Goal: Task Accomplishment & Management: Use online tool/utility

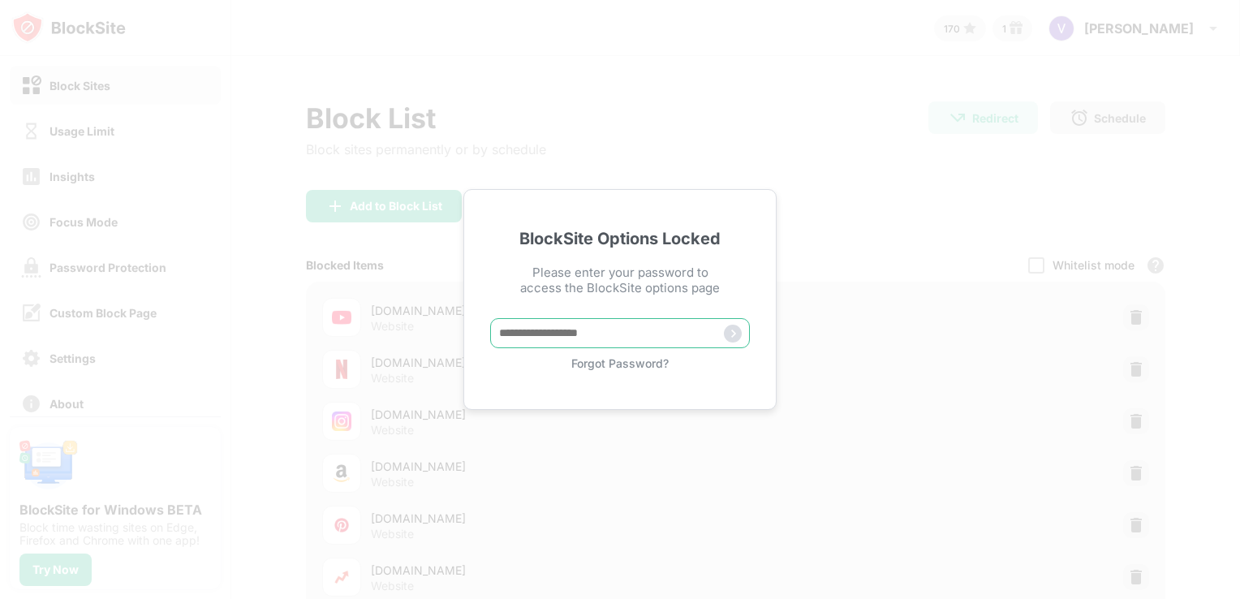
click at [574, 348] on input "text" at bounding box center [620, 333] width 260 height 30
paste input "*****"
type input "*****"
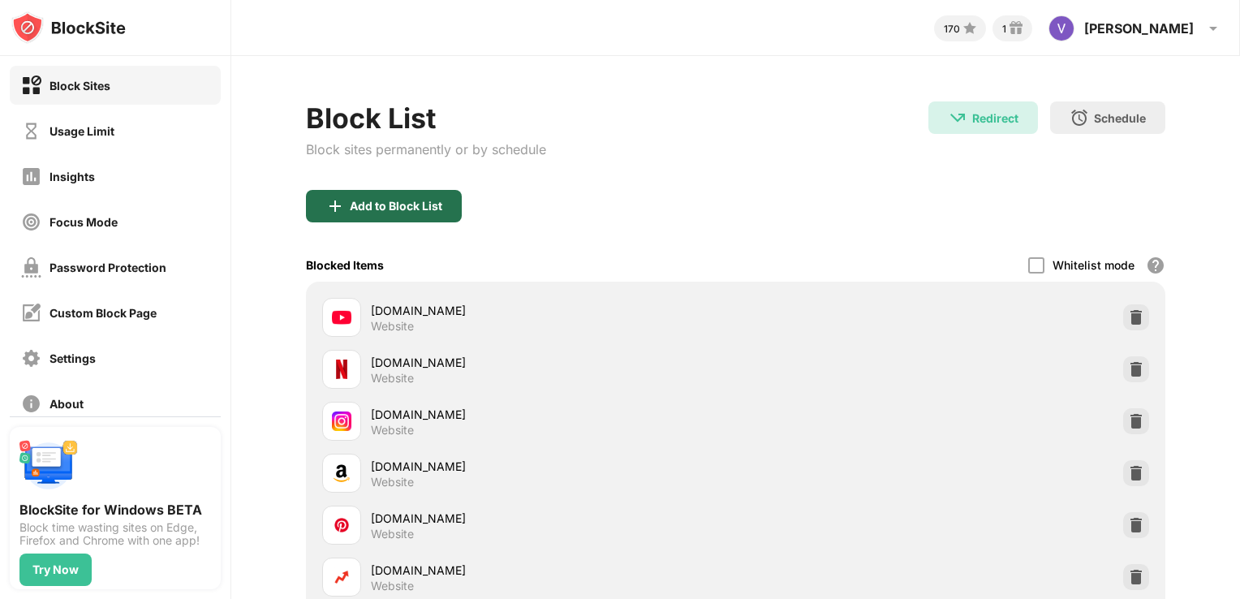
click at [354, 200] on div "Add to Block List" at bounding box center [396, 206] width 92 height 13
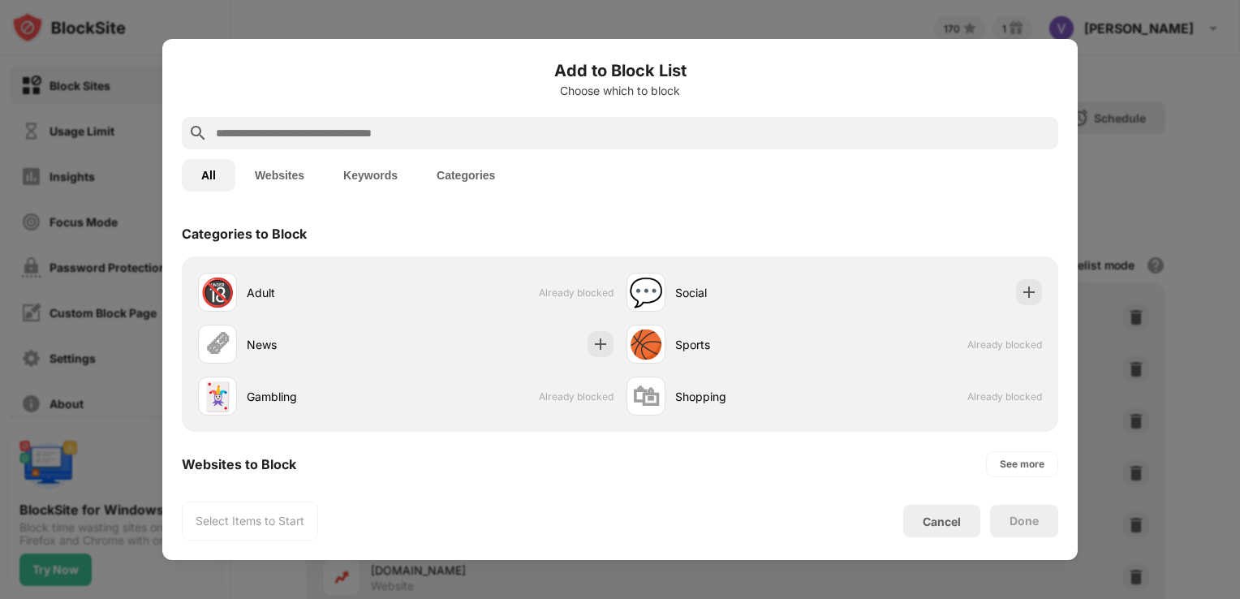
click at [312, 136] on input "text" at bounding box center [632, 132] width 837 height 19
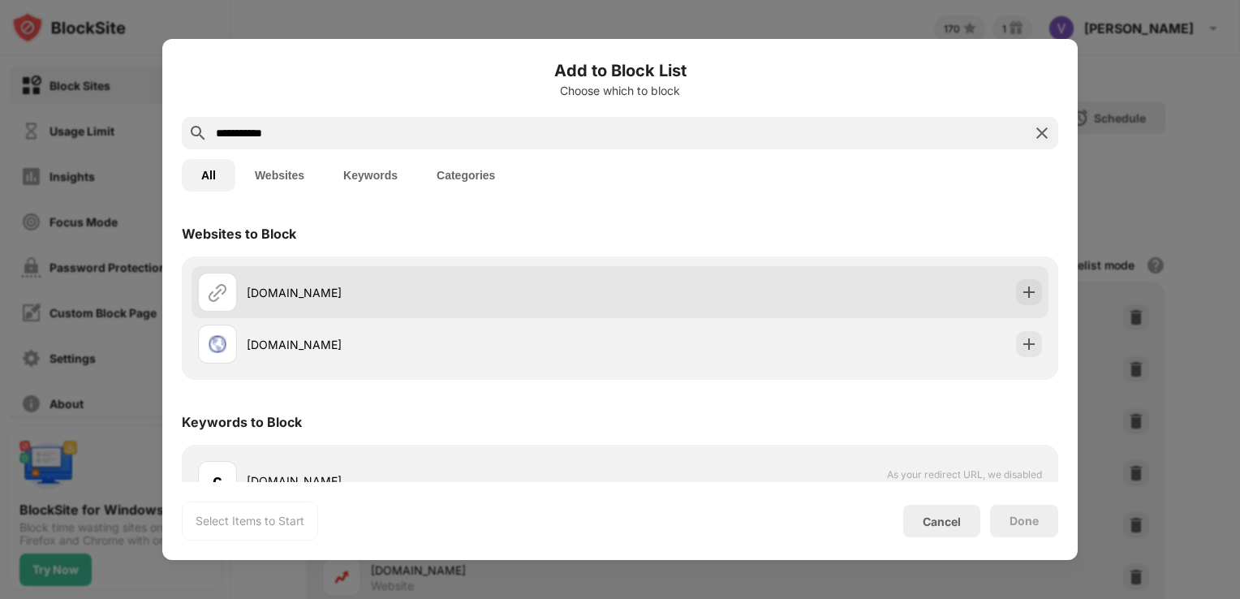
type input "**********"
click at [1021, 290] on img at bounding box center [1029, 292] width 16 height 16
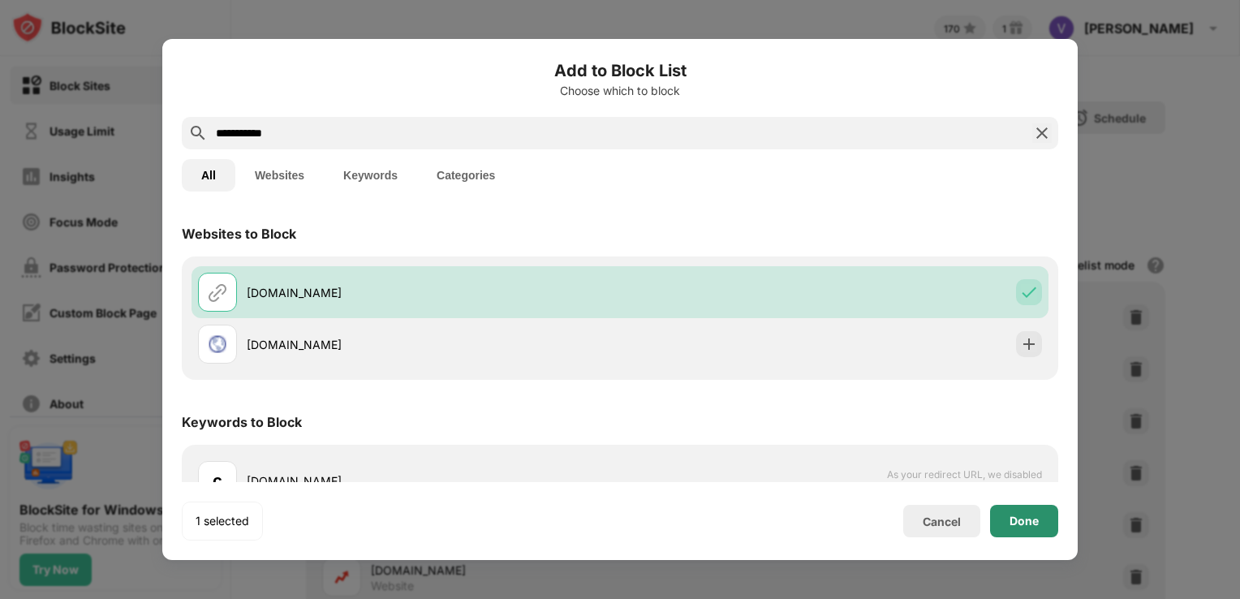
click at [1034, 511] on div "Done" at bounding box center [1024, 521] width 68 height 32
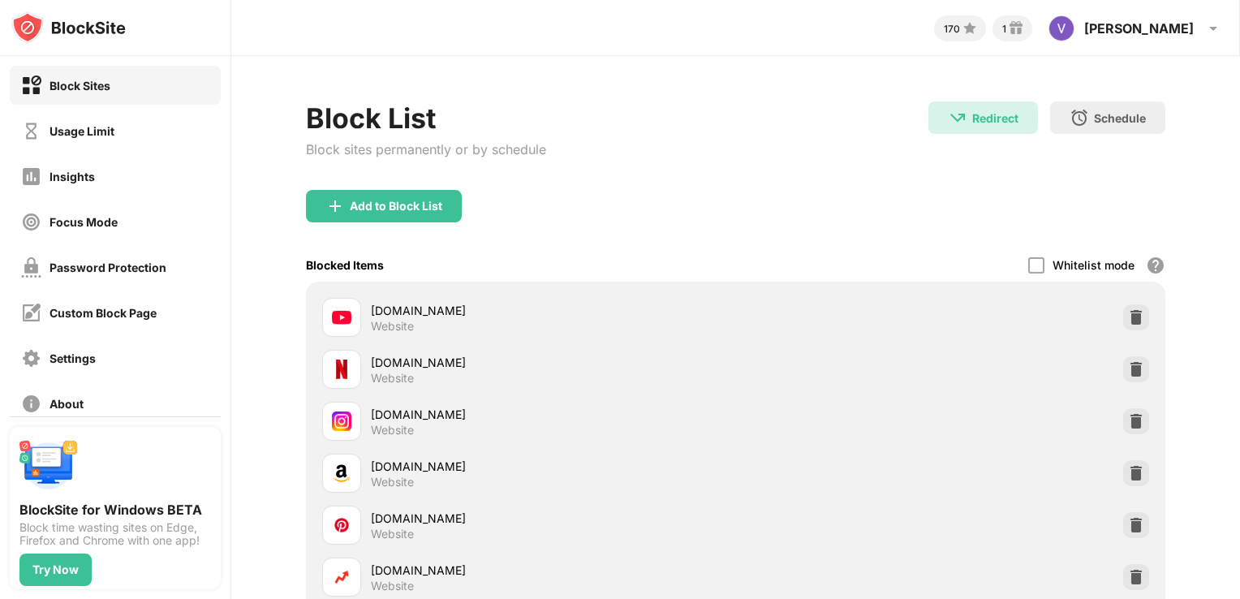
click at [92, 32] on img at bounding box center [68, 27] width 114 height 32
click at [72, 174] on div "Insights" at bounding box center [71, 177] width 45 height 14
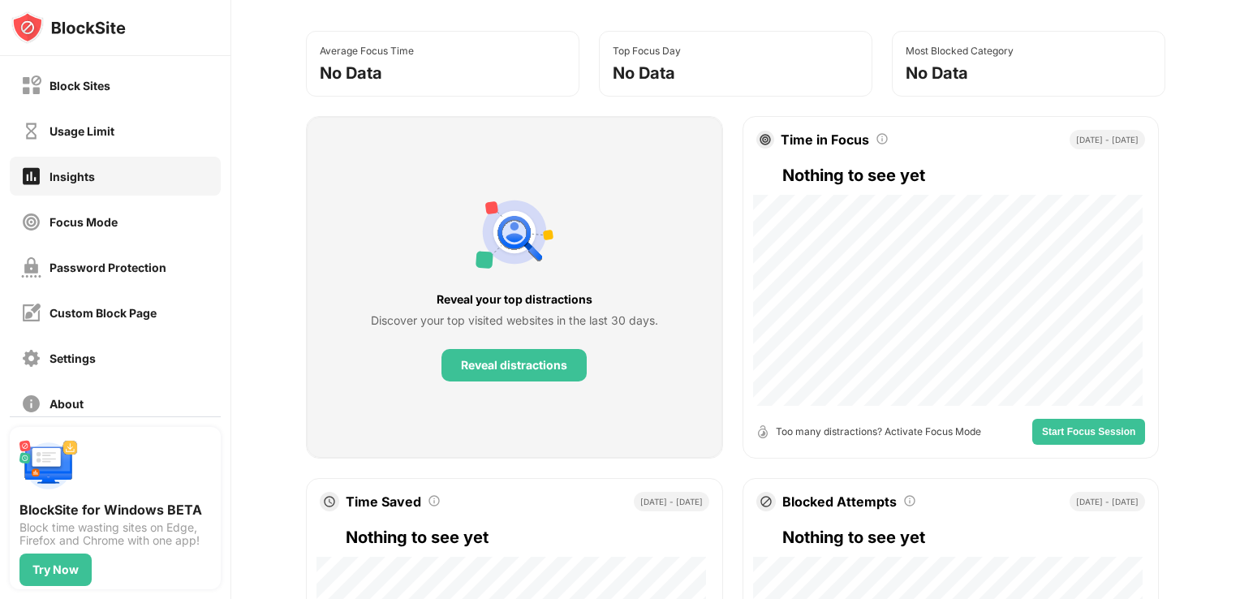
scroll to position [172, 0]
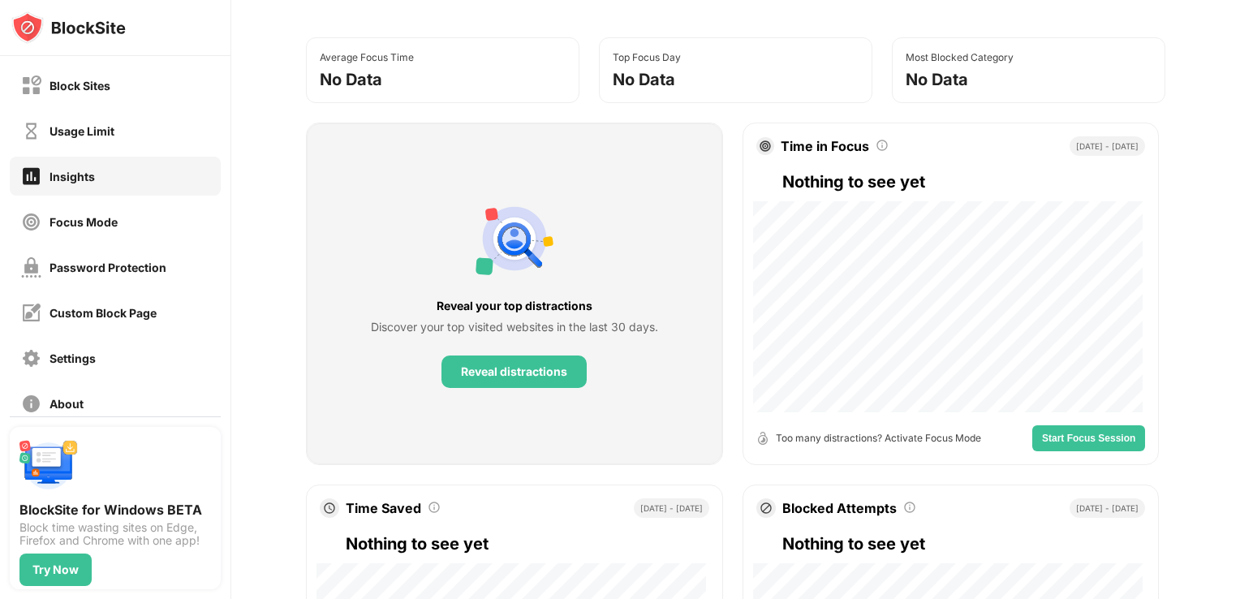
click at [480, 388] on div "Reveal your top distractions Discover your top visited websites in the last 30 …" at bounding box center [514, 293] width 415 height 341
click at [484, 367] on div "Reveal distractions" at bounding box center [514, 371] width 106 height 13
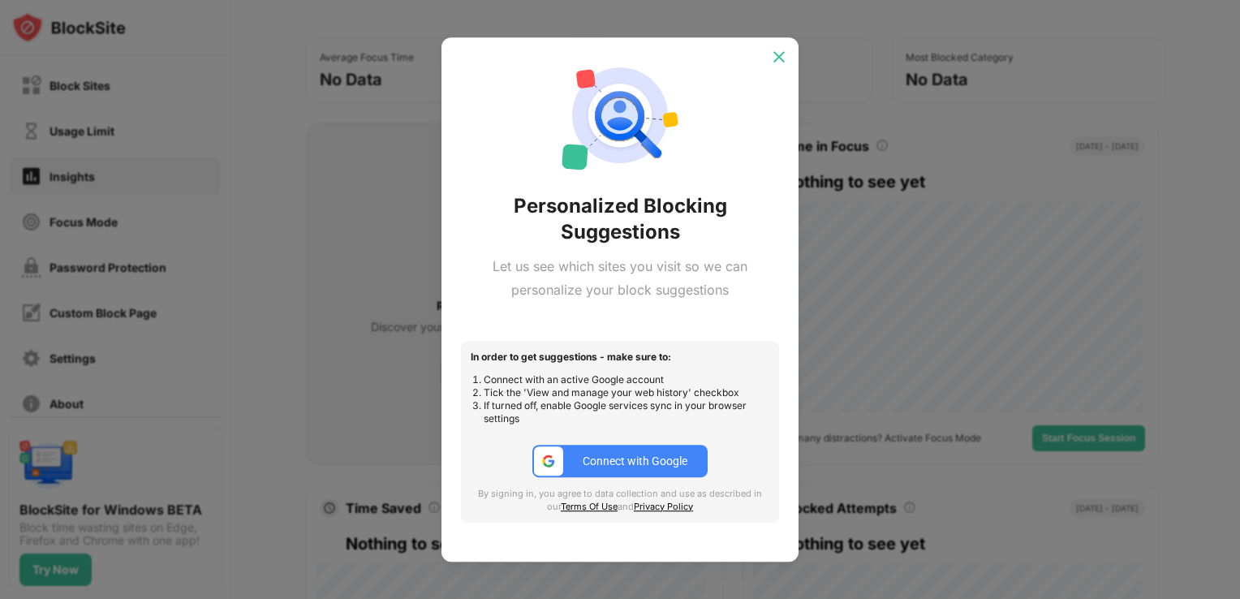
click at [777, 58] on img at bounding box center [779, 57] width 16 height 16
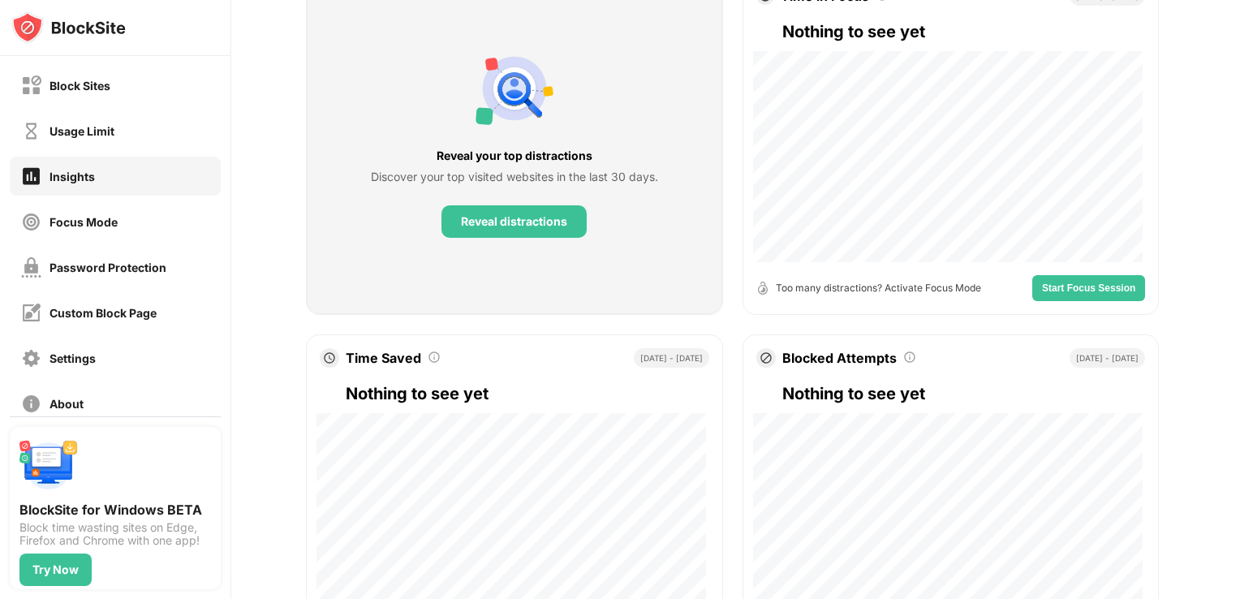
scroll to position [0, 0]
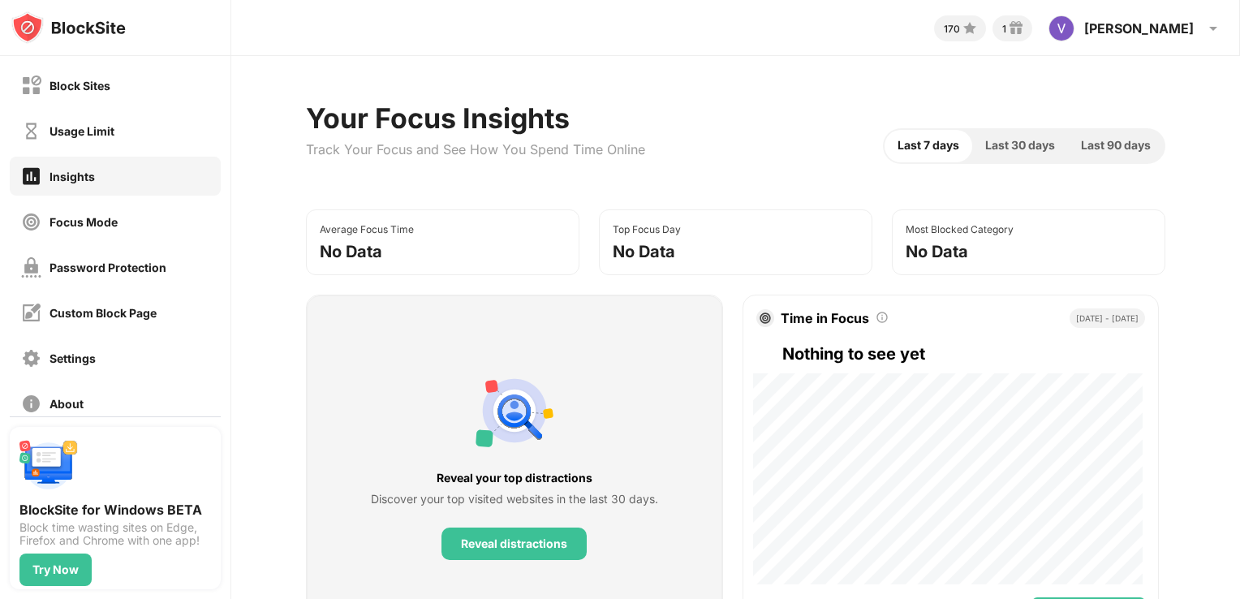
click at [996, 148] on span "Last 30 days" at bounding box center [1020, 145] width 70 height 18
click at [120, 97] on div "Block Sites" at bounding box center [115, 85] width 211 height 39
